Goal: Information Seeking & Learning: Learn about a topic

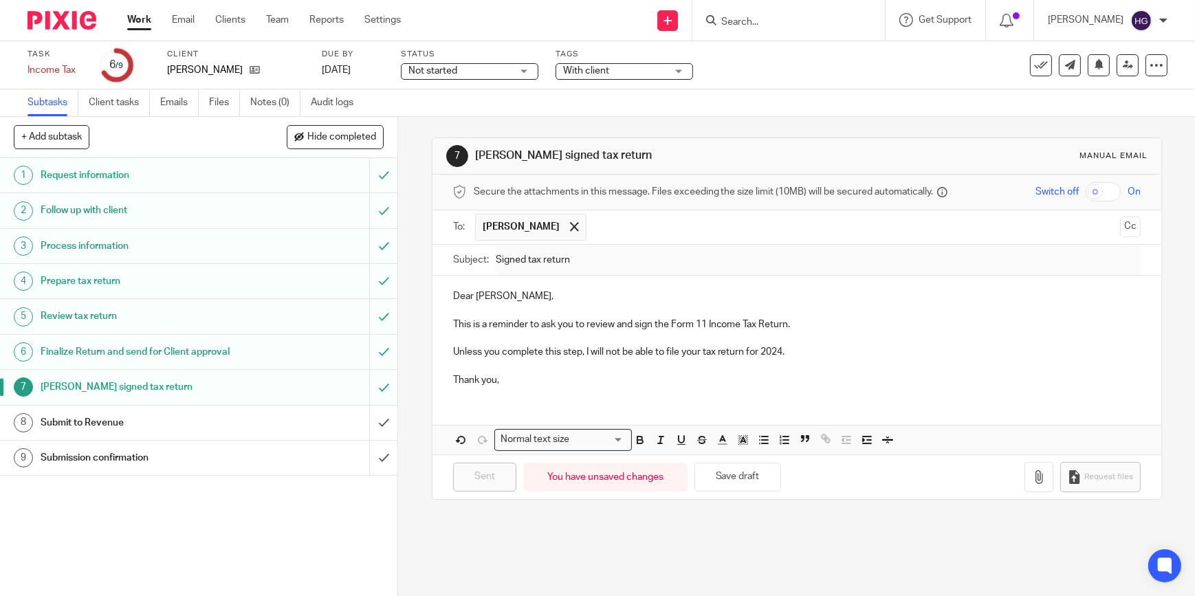
click at [794, 20] on input "Search" at bounding box center [782, 23] width 124 height 12
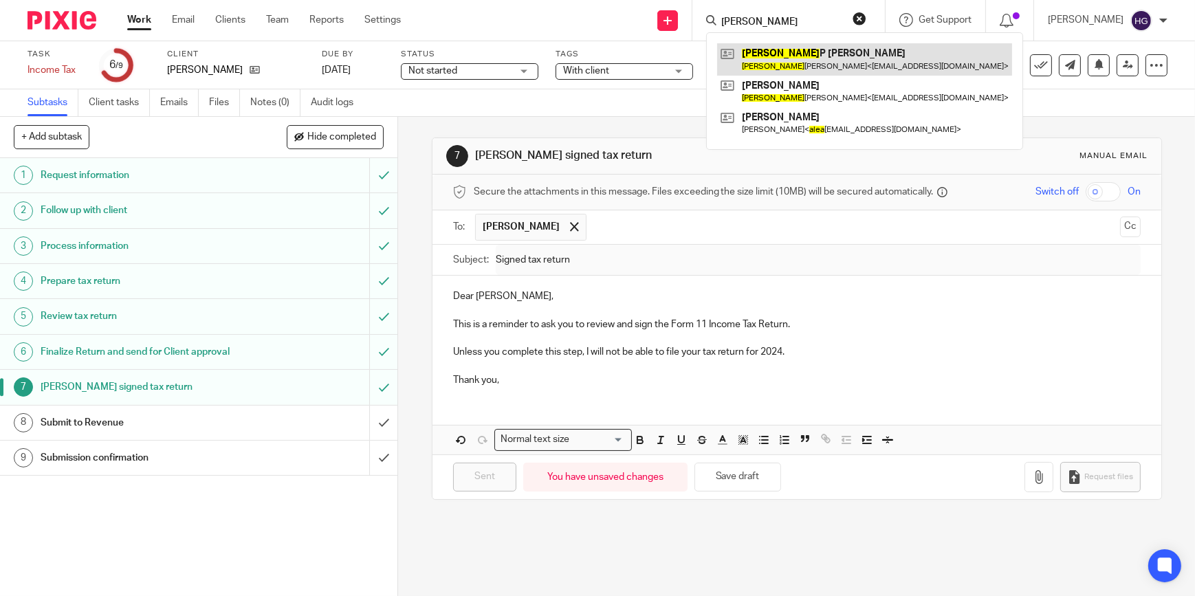
type input "[PERSON_NAME]"
click at [783, 64] on link at bounding box center [864, 59] width 295 height 32
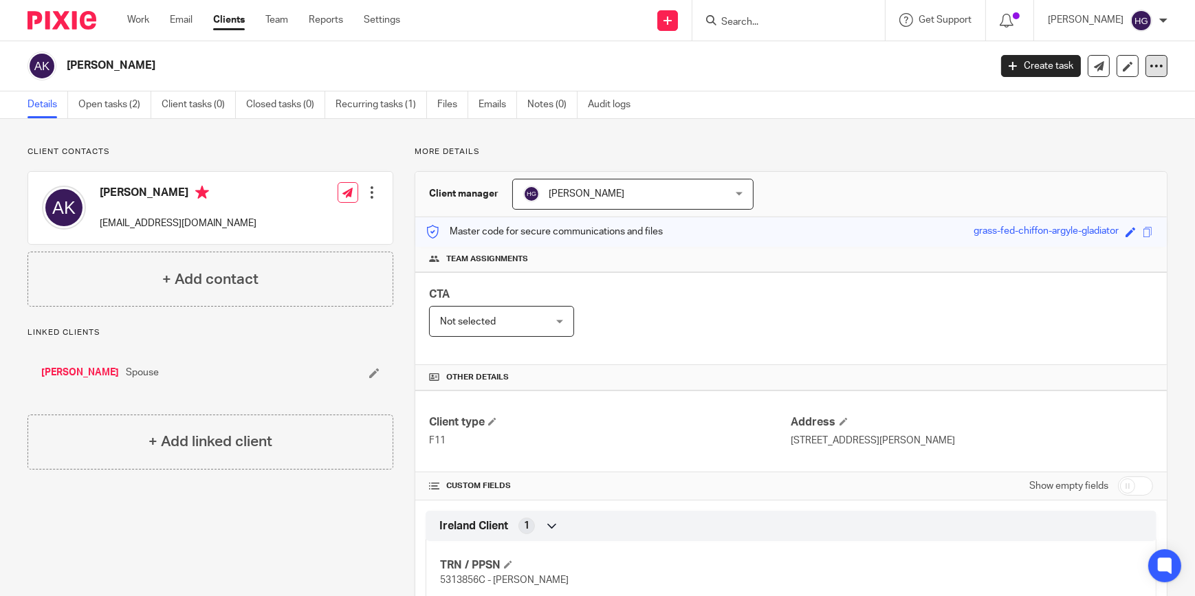
click at [1150, 69] on icon at bounding box center [1157, 66] width 14 height 14
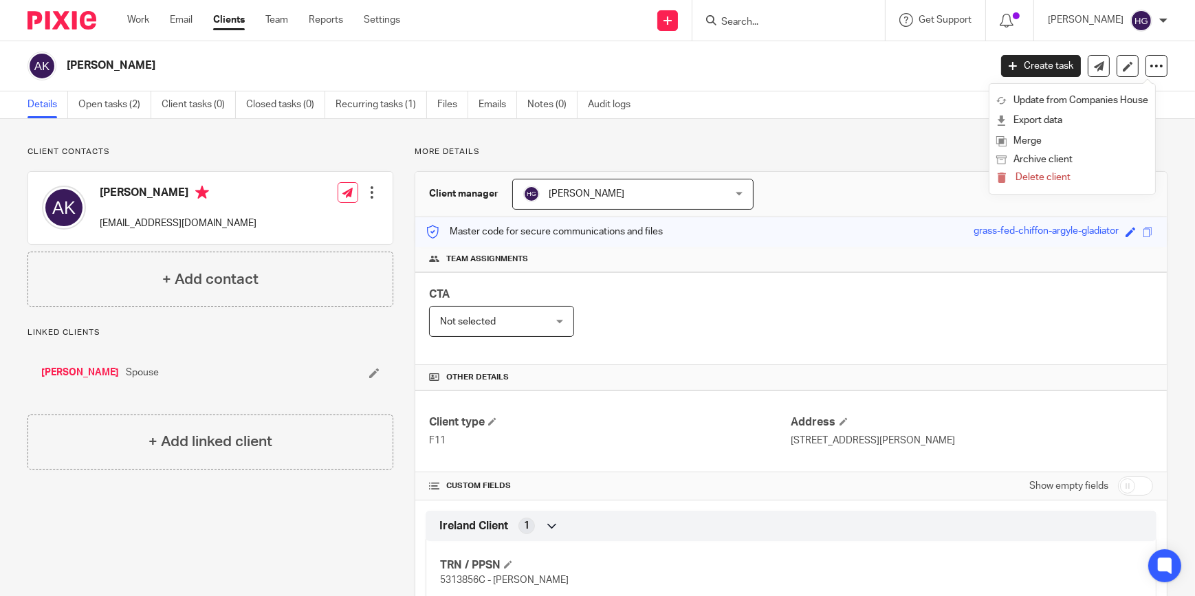
click at [809, 94] on div "Details Open tasks (2) Client tasks (0) Closed tasks (0) Recurring tasks (1) Fi…" at bounding box center [597, 105] width 1195 height 28
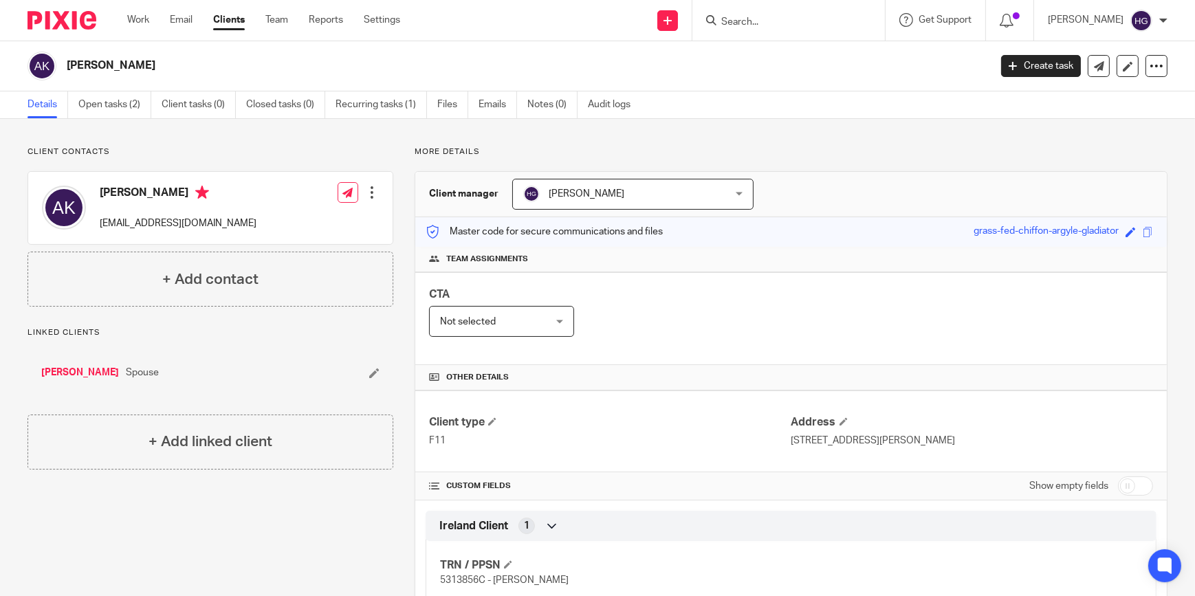
click at [477, 98] on ul "Details Open tasks (2) Client tasks (0) Closed tasks (0) Recurring tasks (1) Fi…" at bounding box center [340, 104] width 624 height 27
click at [483, 103] on link "Emails" at bounding box center [498, 104] width 39 height 27
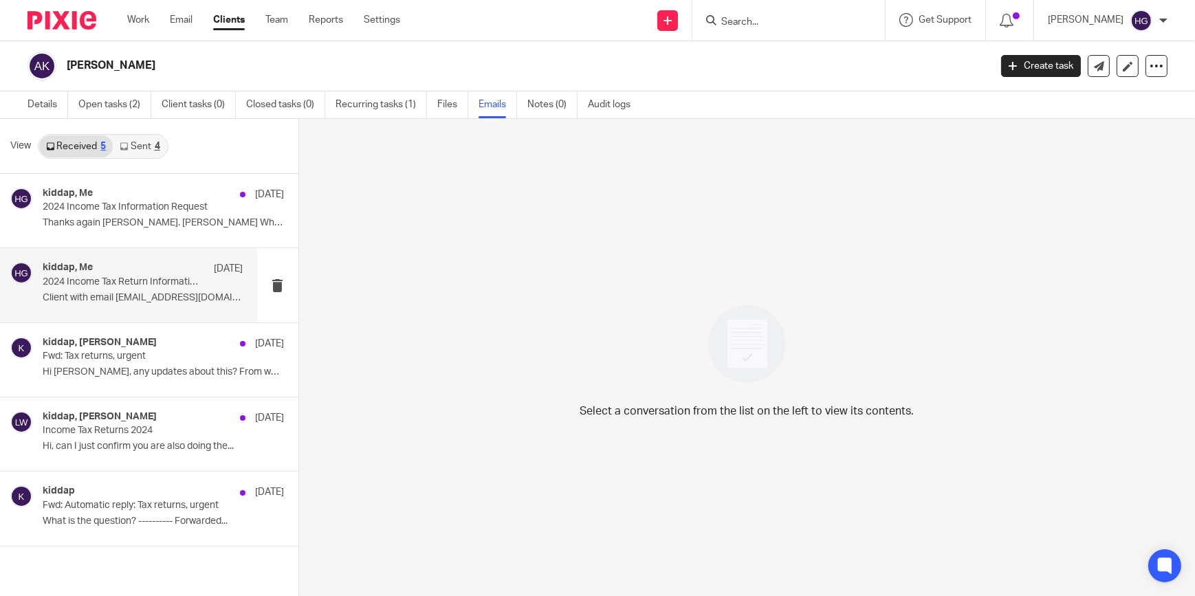
click at [100, 292] on p "Client with email kiddap@gmail.com uploaded..." at bounding box center [143, 298] width 201 height 12
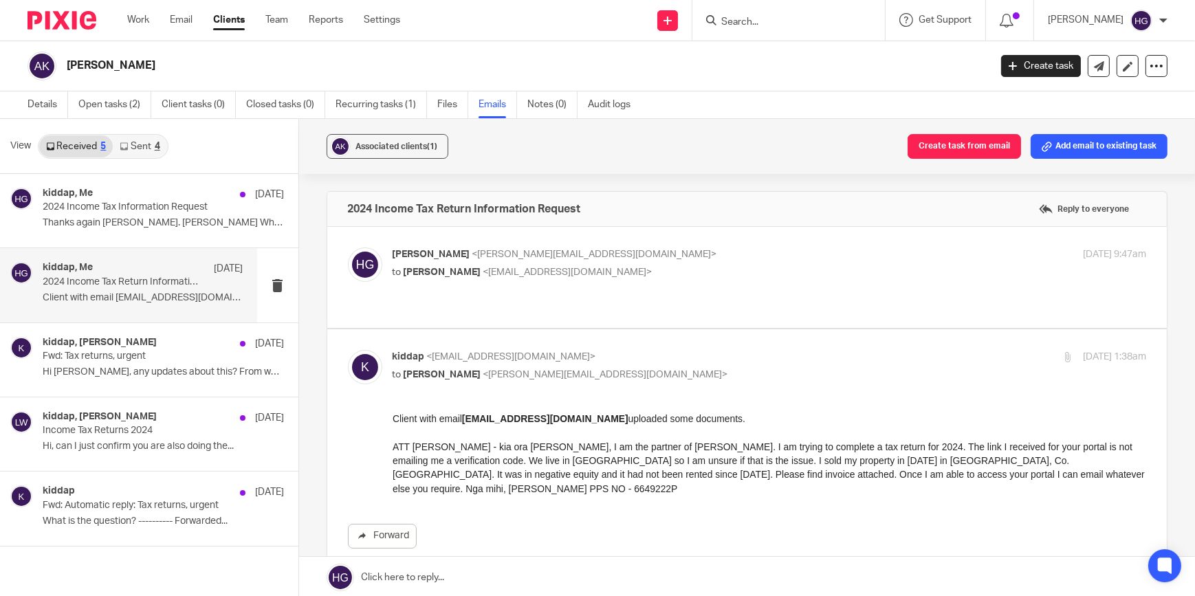
click at [651, 261] on p "Helen Gaffney <helen@sheilaccountants.ie>" at bounding box center [644, 255] width 503 height 14
checkbox input "true"
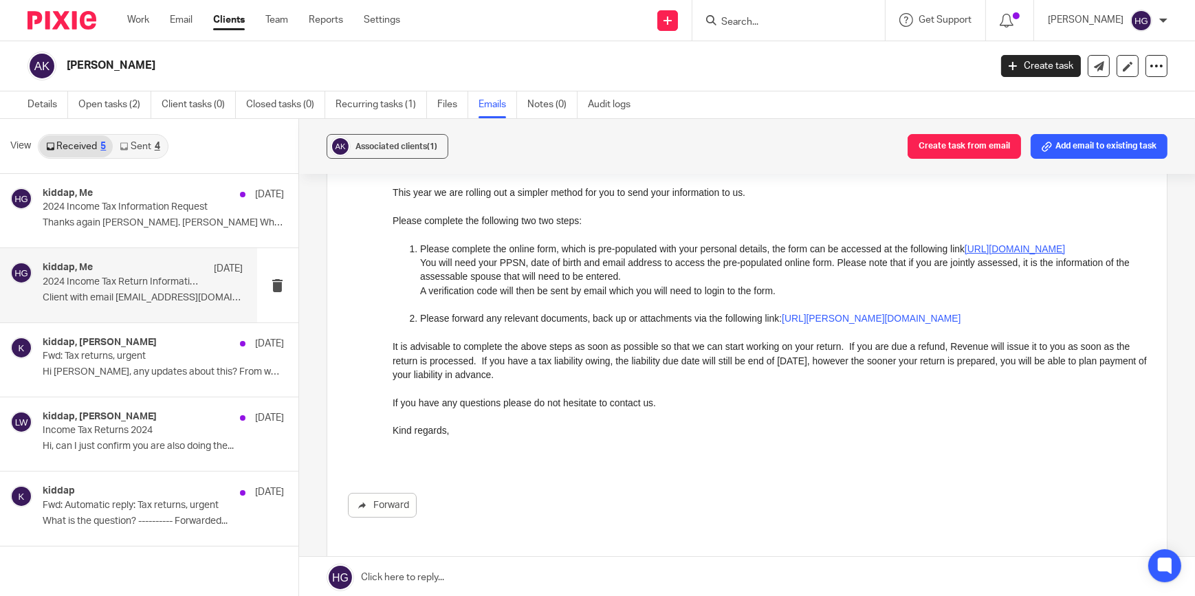
scroll to position [187, 0]
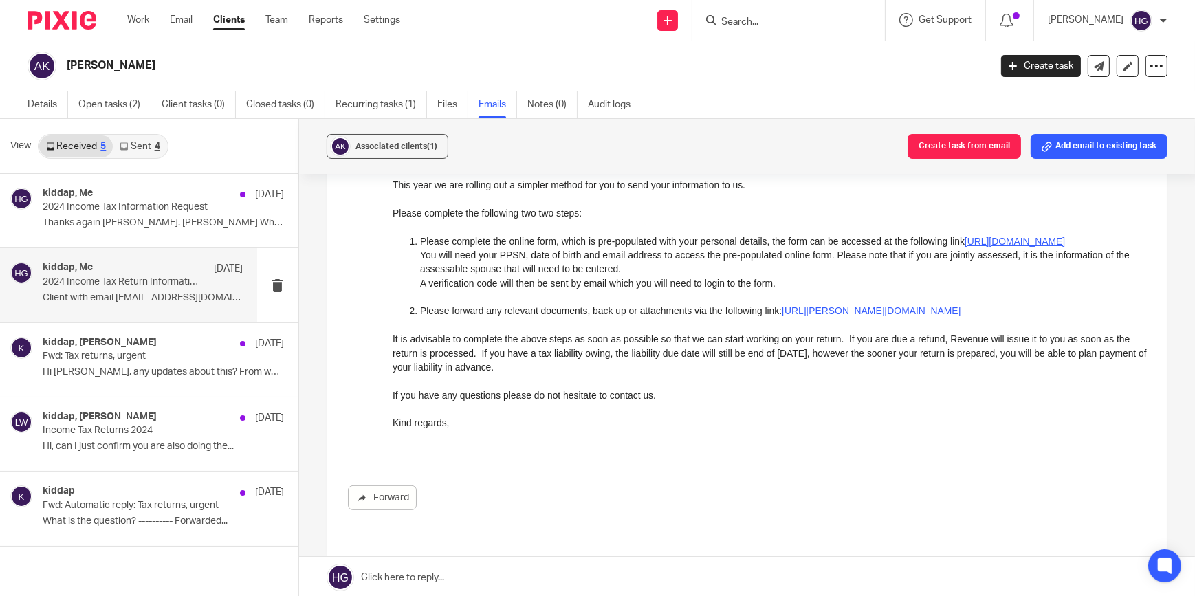
drag, startPoint x: 1118, startPoint y: 323, endPoint x: 783, endPoint y: 327, distance: 335.6
click at [783, 317] on p "Please forward any relevant documents, back up or attachments via the following…" at bounding box center [783, 310] width 727 height 14
copy link "https://sheil-accountants.usepixie.net/u/84bc866d522218afcb7d2390edb24cb2"
click at [876, 353] on p "It is advisable to complete the above steps as soon as possible so that we can …" at bounding box center [769, 352] width 754 height 42
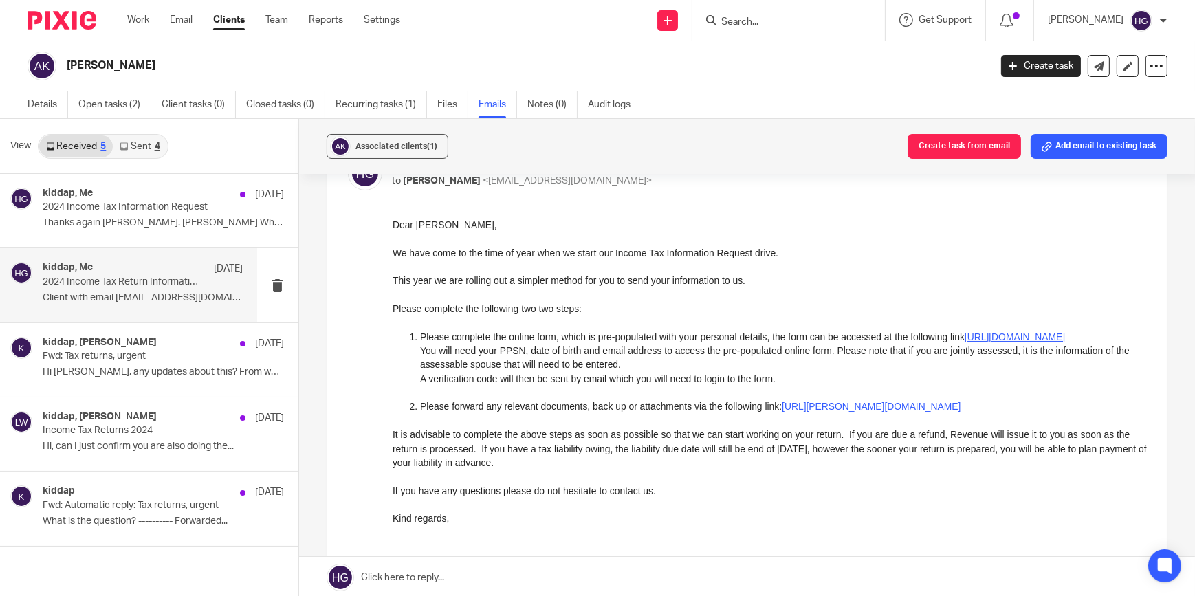
scroll to position [124, 0]
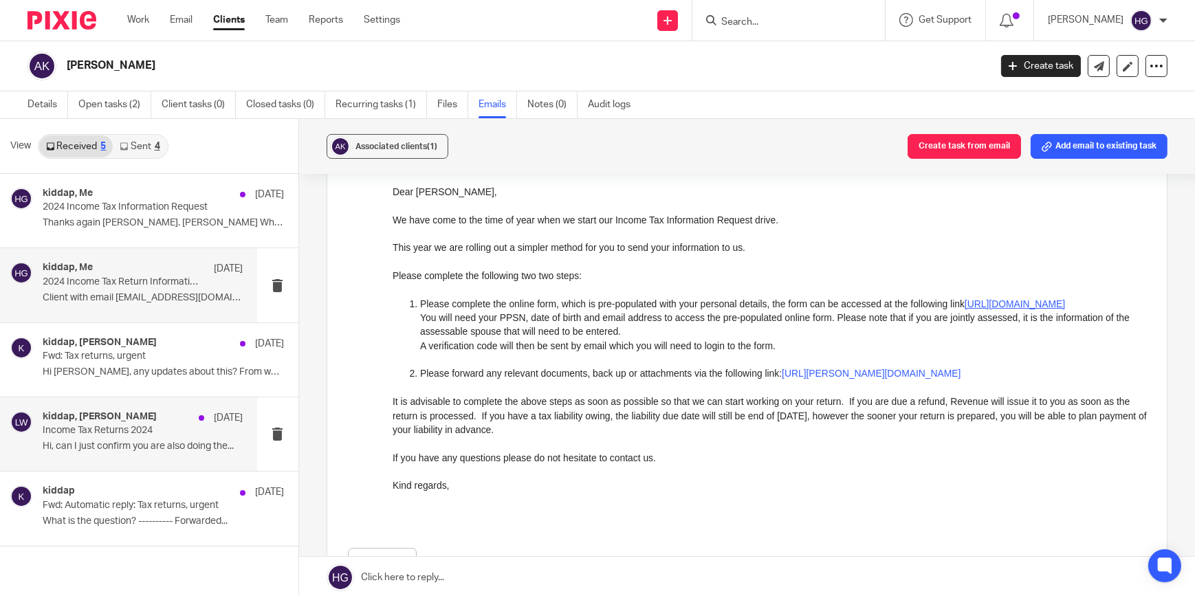
click at [85, 448] on p "Hi, can I just confirm you are also doing the..." at bounding box center [143, 447] width 201 height 12
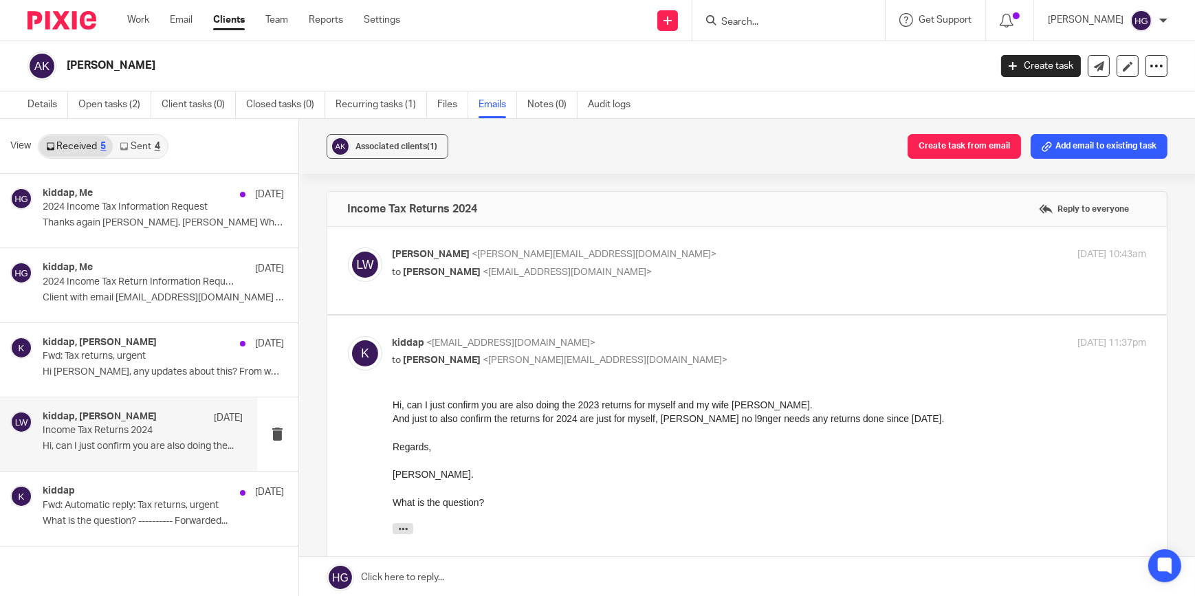
scroll to position [0, 0]
